Goal: Task Accomplishment & Management: Manage account settings

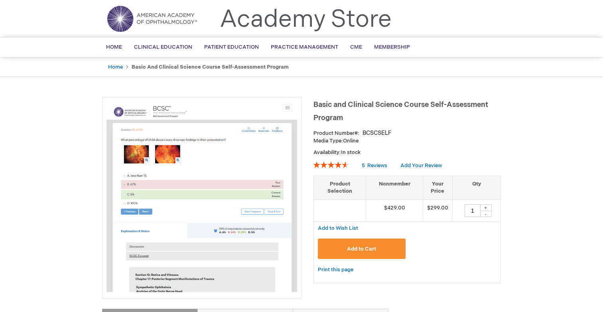
scroll to position [23, 0]
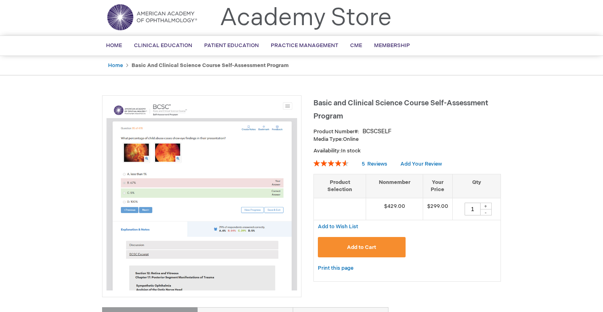
click at [223, 156] on img at bounding box center [202, 195] width 191 height 191
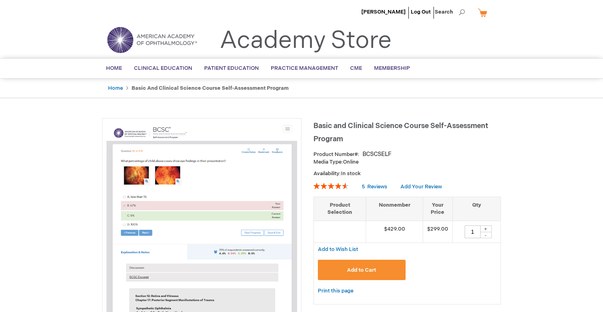
scroll to position [0, 0]
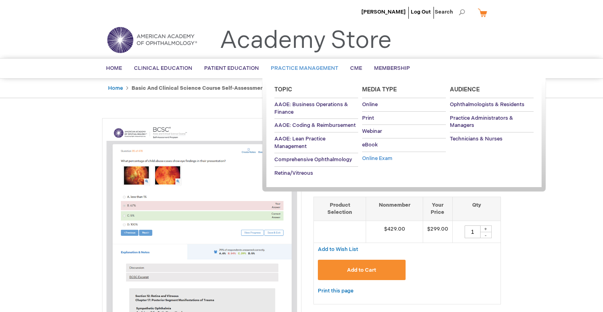
click at [383, 158] on span "Online Exam" at bounding box center [377, 158] width 30 height 6
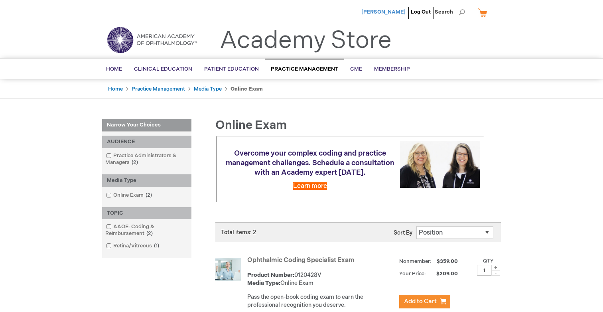
click at [389, 12] on span "[PERSON_NAME]" at bounding box center [384, 12] width 44 height 6
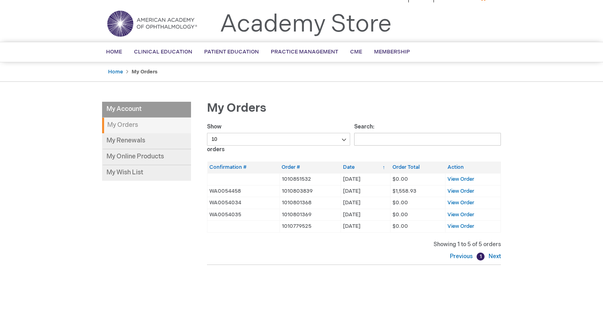
scroll to position [29, 0]
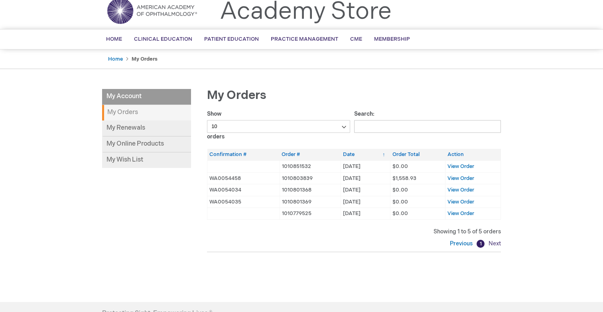
click at [495, 241] on link "Next" at bounding box center [494, 243] width 14 height 7
click at [466, 243] on link "Previous" at bounding box center [462, 243] width 25 height 7
click at [125, 138] on link "My Online Products" at bounding box center [146, 144] width 89 height 16
click at [128, 140] on link "My Online Products" at bounding box center [146, 144] width 89 height 16
